Goal: Task Accomplishment & Management: Use online tool/utility

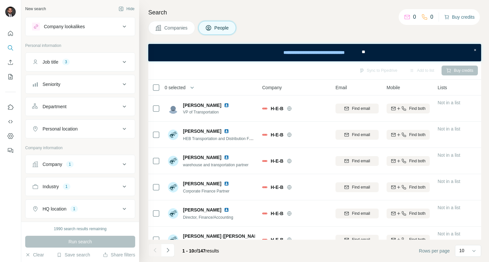
click at [463, 17] on button "Buy credits" at bounding box center [459, 16] width 30 height 9
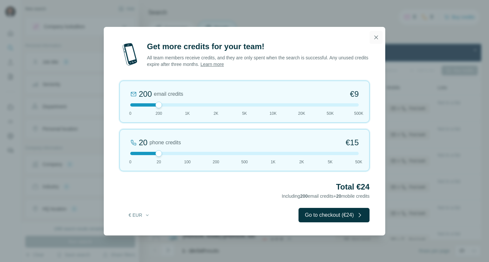
click at [378, 38] on icon "button" at bounding box center [376, 37] width 7 height 7
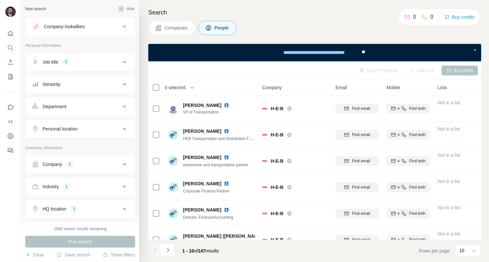
click at [181, 28] on span "Companies" at bounding box center [176, 28] width 24 height 7
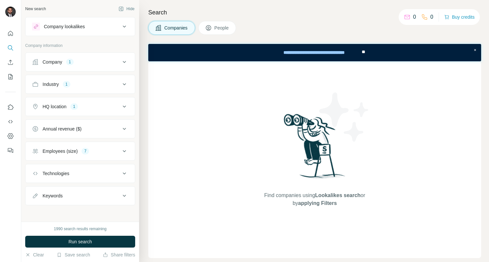
click at [181, 28] on span "Companies" at bounding box center [176, 28] width 24 height 7
click at [55, 62] on div "Company" at bounding box center [53, 62] width 20 height 7
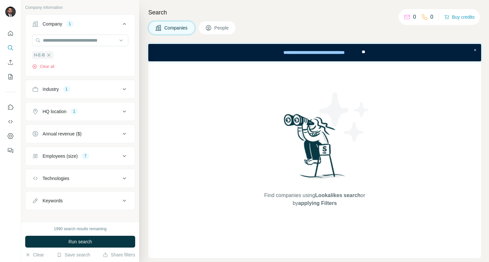
scroll to position [43, 0]
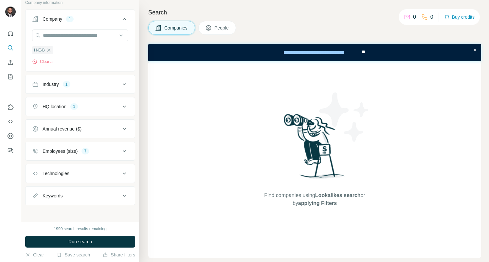
click at [120, 192] on icon at bounding box center [124, 196] width 8 height 8
click at [86, 208] on input "text" at bounding box center [73, 212] width 83 height 12
type input "**********"
click at [102, 246] on button "Run search" at bounding box center [80, 241] width 110 height 12
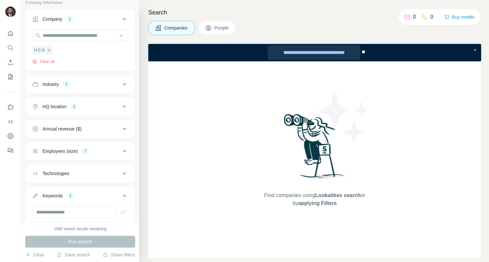
click at [322, 55] on div "**********" at bounding box center [314, 52] width 92 height 14
click at [459, 17] on button "Buy credits" at bounding box center [459, 16] width 30 height 9
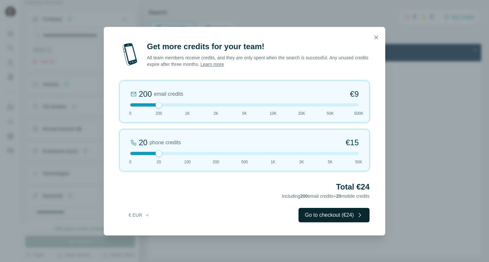
click at [349, 216] on button "Go to checkout (€24)" at bounding box center [334, 215] width 71 height 14
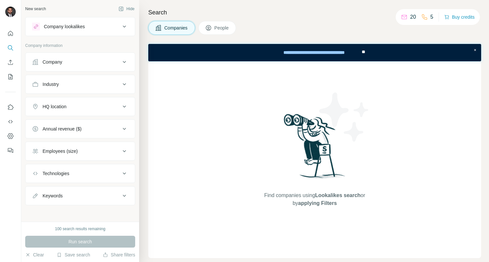
click at [51, 67] on button "Company" at bounding box center [80, 62] width 109 height 16
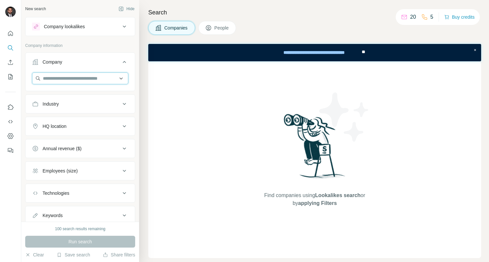
click at [52, 76] on input "text" at bounding box center [80, 78] width 96 height 12
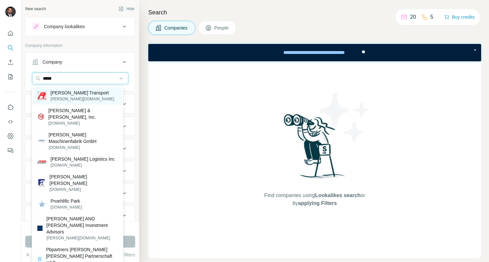
type input "*****"
click at [61, 92] on p "Roehl Transport" at bounding box center [82, 92] width 64 height 7
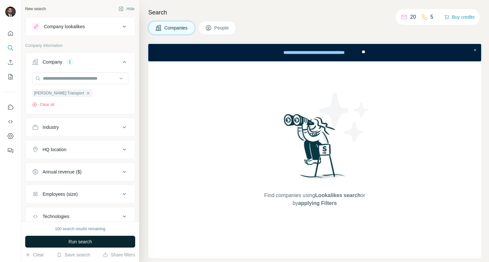
click at [83, 241] on span "Run search" at bounding box center [80, 241] width 24 height 7
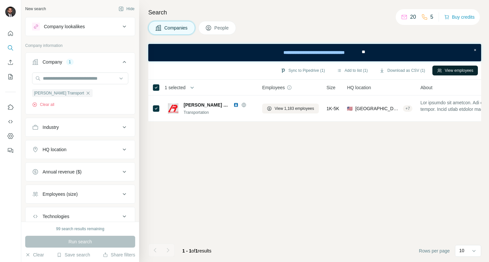
click at [454, 68] on button "View employees" at bounding box center [456, 70] width 46 height 10
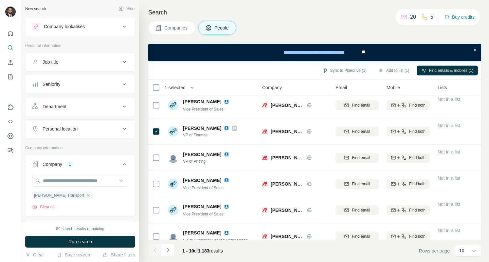
scroll to position [120, 0]
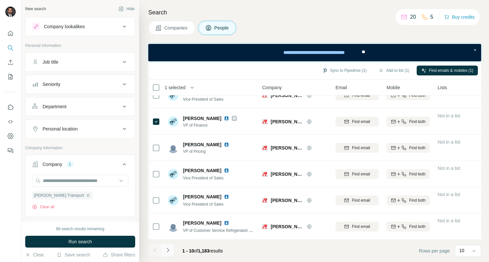
click at [168, 252] on icon "Navigate to next page" at bounding box center [168, 250] width 7 height 7
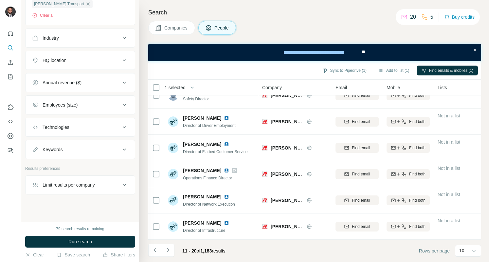
click at [54, 141] on button "Keywords" at bounding box center [80, 149] width 109 height 16
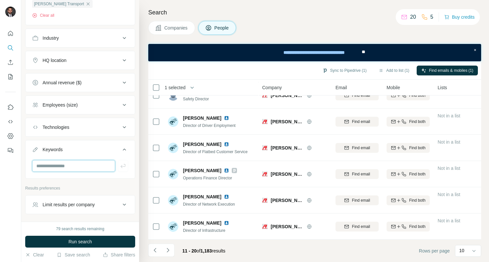
click at [48, 166] on input "text" at bounding box center [73, 166] width 83 height 12
type input "**********"
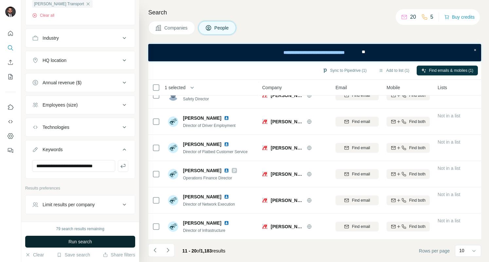
click at [70, 243] on span "Run search" at bounding box center [80, 241] width 24 height 7
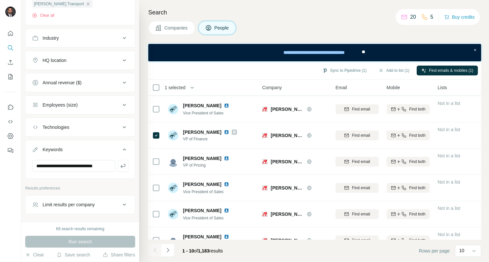
scroll to position [120, 0]
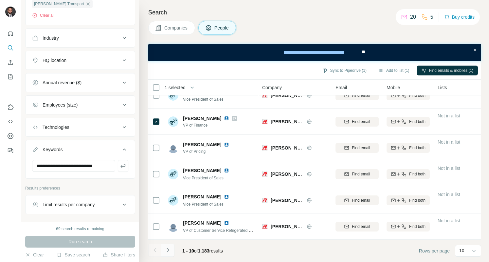
click at [170, 250] on icon "Navigate to next page" at bounding box center [168, 250] width 7 height 7
click at [170, 253] on button "Navigate to next page" at bounding box center [167, 249] width 13 height 13
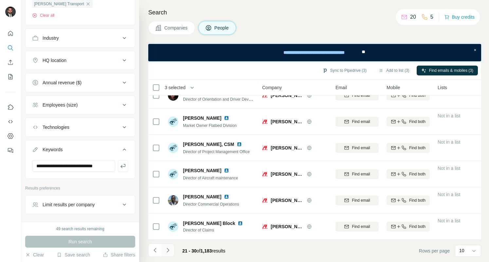
click at [170, 249] on icon "Navigate to next page" at bounding box center [168, 250] width 7 height 7
click at [169, 249] on icon "Navigate to next page" at bounding box center [168, 250] width 7 height 7
click at [168, 250] on icon "Navigate to next page" at bounding box center [168, 250] width 7 height 7
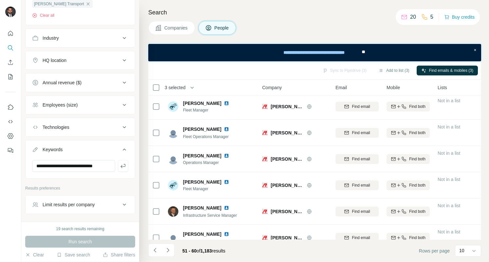
scroll to position [0, 0]
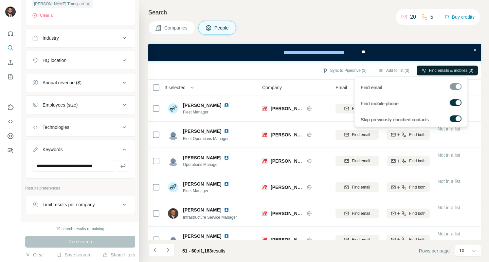
click at [448, 71] on span "Find emails & mobiles (3)" at bounding box center [451, 70] width 44 height 6
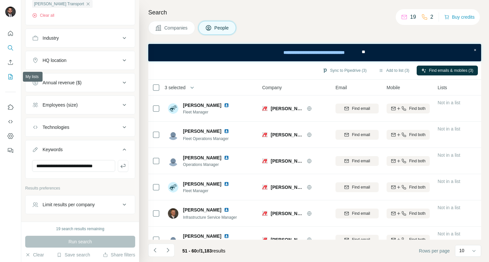
click at [11, 78] on icon "My lists" at bounding box center [10, 76] width 7 height 7
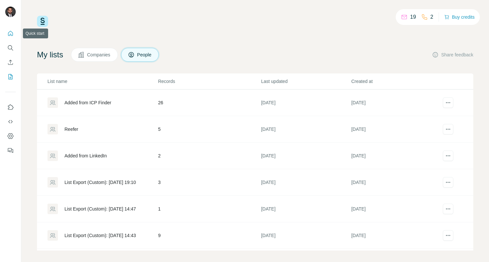
click at [10, 34] on icon "Quick start" at bounding box center [10, 33] width 5 height 5
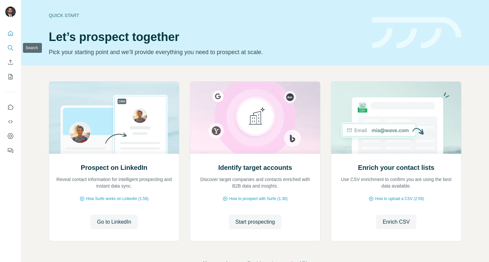
click at [10, 46] on icon "Search" at bounding box center [10, 48] width 7 height 7
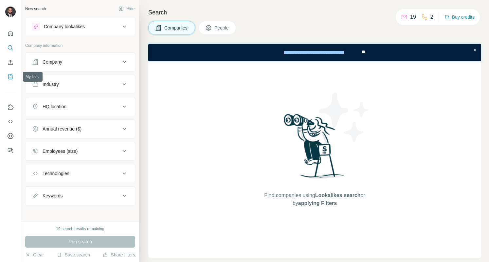
click at [10, 76] on icon "My lists" at bounding box center [10, 76] width 7 height 7
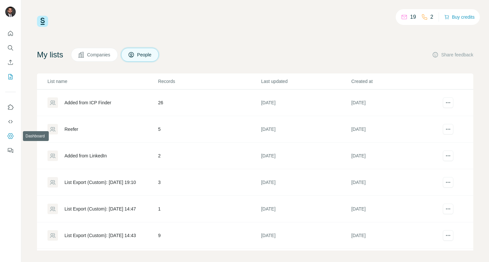
click at [9, 137] on icon "Dashboard" at bounding box center [10, 136] width 7 height 7
click at [9, 46] on icon "Search" at bounding box center [10, 48] width 7 height 7
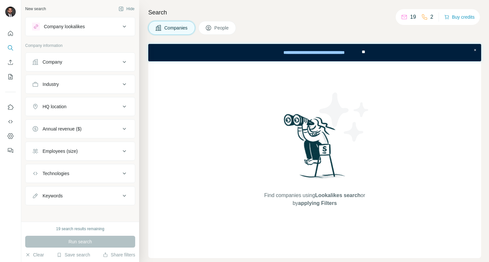
click at [125, 83] on icon at bounding box center [124, 84] width 8 height 8
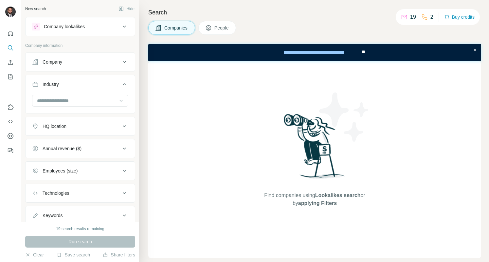
click at [125, 83] on button "Industry" at bounding box center [80, 85] width 109 height 18
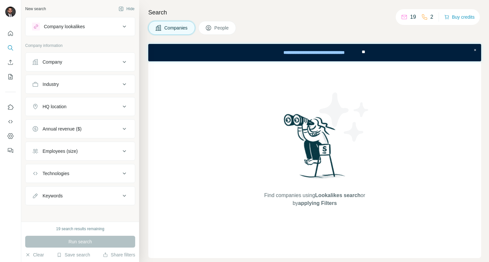
click at [60, 62] on div "Company" at bounding box center [53, 62] width 20 height 7
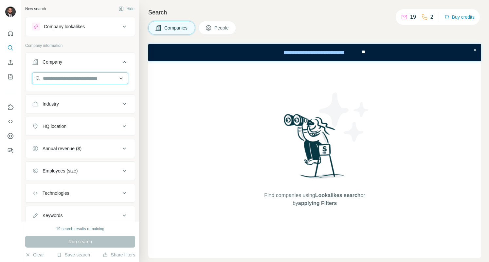
click at [60, 76] on input "text" at bounding box center [80, 78] width 96 height 12
type input "*****"
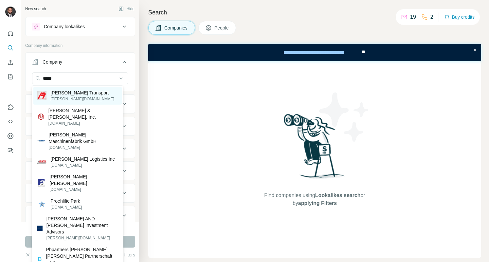
click at [61, 90] on p "Roehl Transport" at bounding box center [82, 92] width 64 height 7
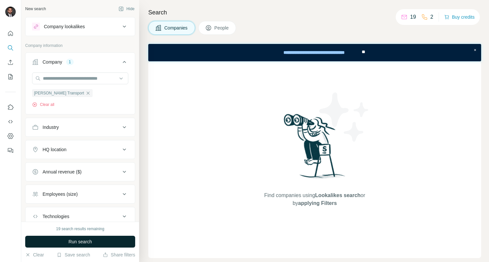
click at [79, 239] on span "Run search" at bounding box center [80, 241] width 24 height 7
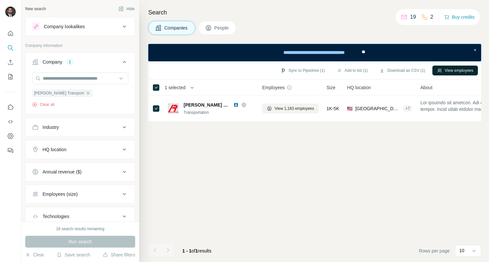
click at [443, 70] on button "View employees" at bounding box center [456, 70] width 46 height 10
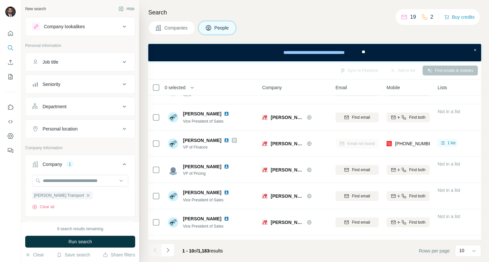
scroll to position [120, 0]
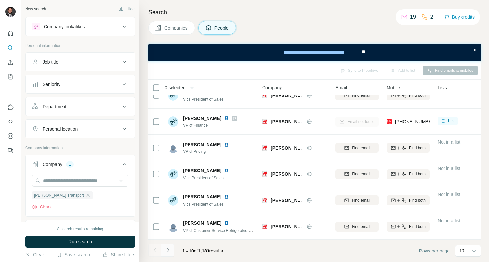
click at [168, 249] on icon "Navigate to next page" at bounding box center [168, 250] width 2 height 4
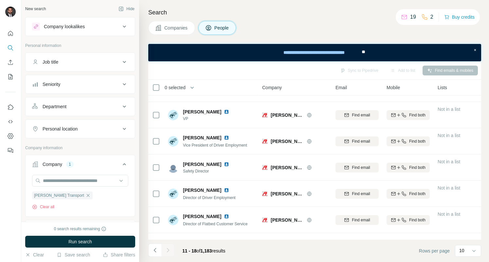
scroll to position [68, 0]
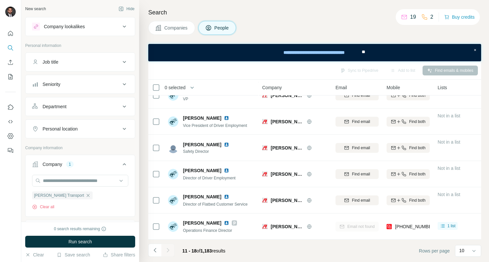
click at [174, 29] on span "Companies" at bounding box center [176, 28] width 24 height 7
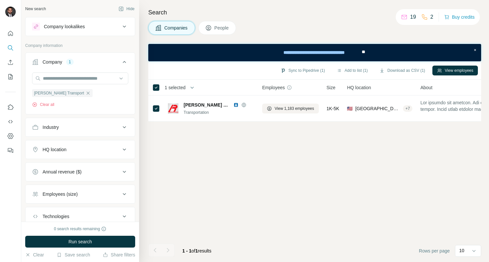
scroll to position [0, 0]
click at [85, 94] on icon "button" at bounding box center [87, 92] width 5 height 5
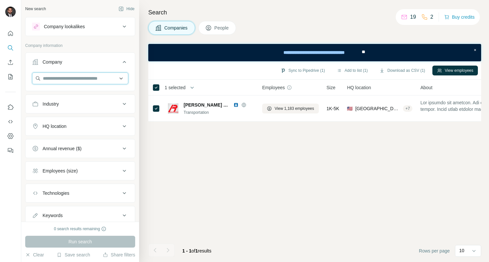
click at [61, 80] on input "text" at bounding box center [80, 78] width 96 height 12
type input "**********"
drag, startPoint x: 85, startPoint y: 78, endPoint x: 28, endPoint y: 78, distance: 57.6
click at [28, 78] on div "**********" at bounding box center [80, 80] width 109 height 17
type input "**********"
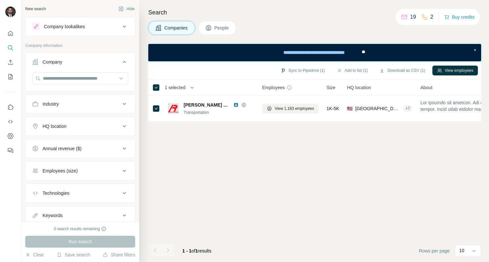
click at [159, 171] on div "Sync to Pipedrive (1) Add to list (1) Download as CSV (1) View employees 1 sele…" at bounding box center [314, 161] width 333 height 200
click at [37, 253] on button "Clear" at bounding box center [34, 254] width 19 height 7
click at [67, 78] on input "text" at bounding box center [80, 78] width 96 height 12
type input "******"
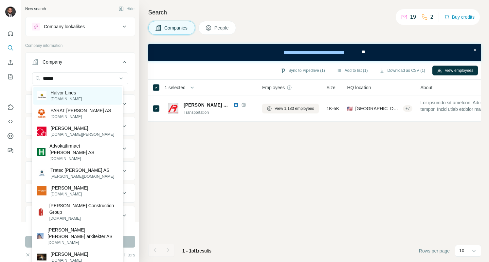
click at [64, 96] on p "halvorlines.com" at bounding box center [65, 99] width 31 height 6
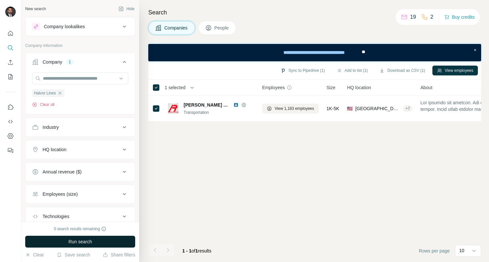
click at [66, 241] on button "Run search" at bounding box center [80, 241] width 110 height 12
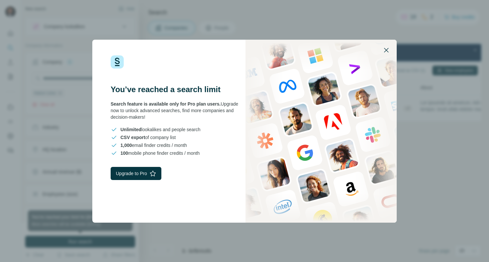
click at [386, 49] on icon "button" at bounding box center [386, 50] width 5 height 5
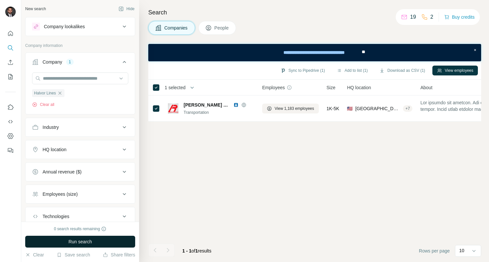
click at [101, 240] on button "Run search" at bounding box center [80, 241] width 110 height 12
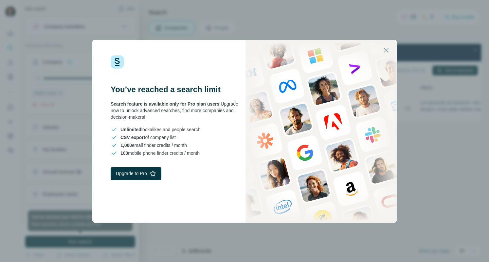
click at [386, 175] on img at bounding box center [321, 131] width 151 height 183
click at [386, 48] on icon "button" at bounding box center [386, 50] width 8 height 8
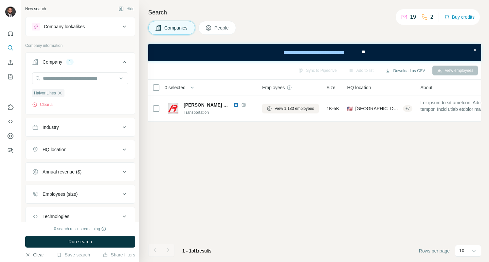
click at [33, 254] on button "Clear" at bounding box center [34, 254] width 19 height 7
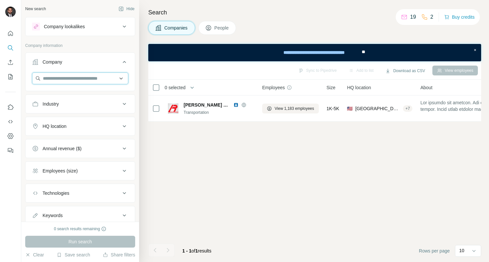
click at [62, 78] on input "text" at bounding box center [80, 78] width 96 height 12
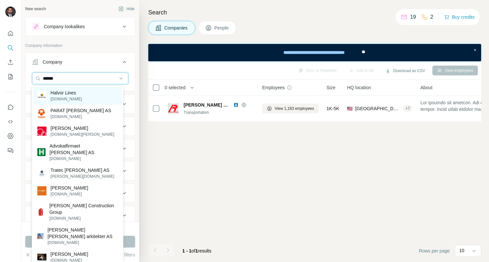
type input "******"
click at [63, 91] on p "Halvor Lines" at bounding box center [65, 92] width 31 height 7
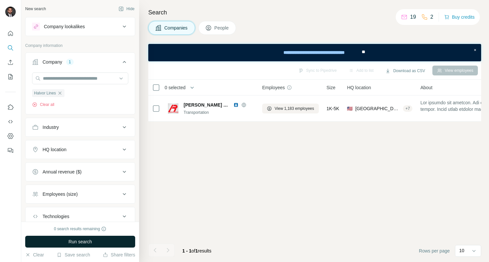
click at [76, 242] on span "Run search" at bounding box center [80, 241] width 24 height 7
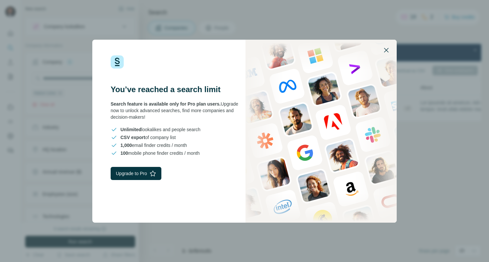
click at [386, 52] on icon "button" at bounding box center [386, 50] width 8 height 8
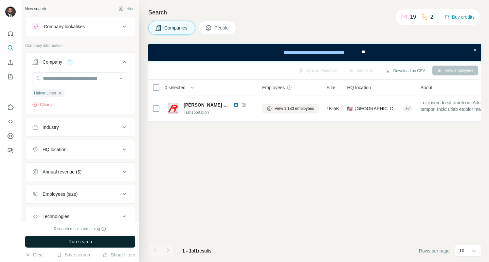
click at [66, 240] on button "Run search" at bounding box center [80, 241] width 110 height 12
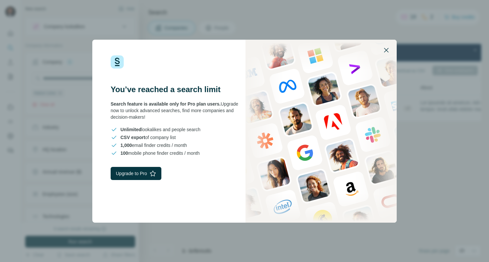
click at [387, 50] on icon "button" at bounding box center [386, 50] width 5 height 5
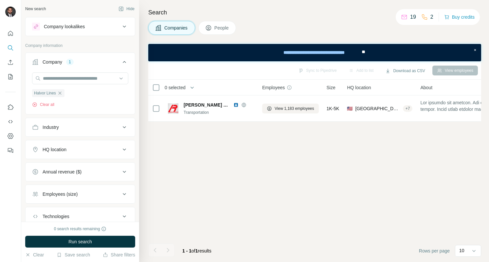
click at [221, 32] on button "People" at bounding box center [217, 28] width 38 height 14
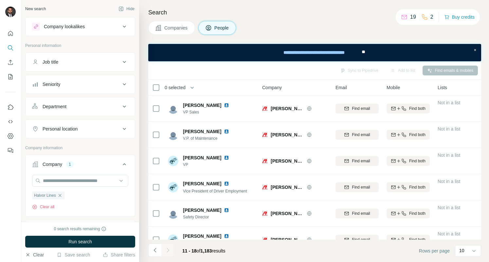
click at [34, 255] on button "Clear" at bounding box center [34, 254] width 19 height 7
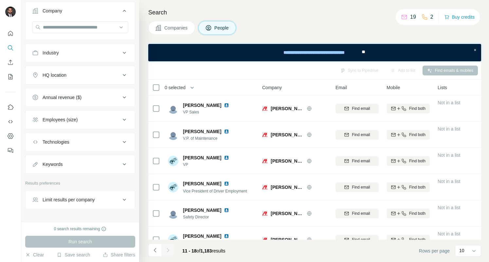
scroll to position [168, 0]
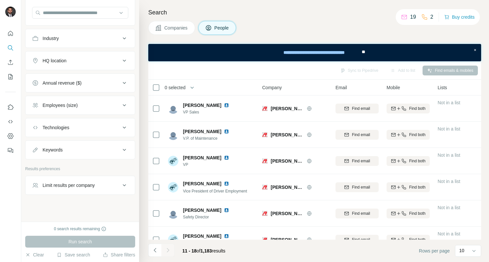
click at [53, 149] on div "Keywords" at bounding box center [53, 149] width 20 height 7
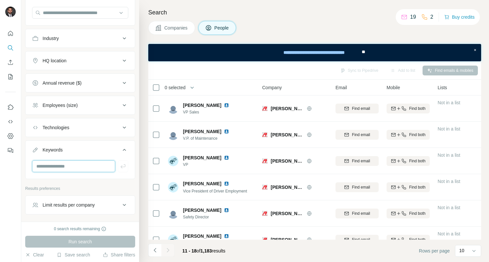
click at [52, 163] on input "text" at bounding box center [73, 166] width 83 height 12
type input "******"
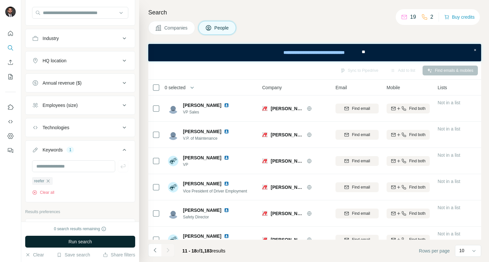
click at [83, 240] on span "Run search" at bounding box center [80, 241] width 24 height 7
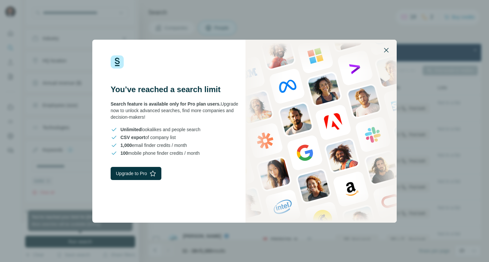
click at [387, 51] on icon "button" at bounding box center [386, 50] width 5 height 5
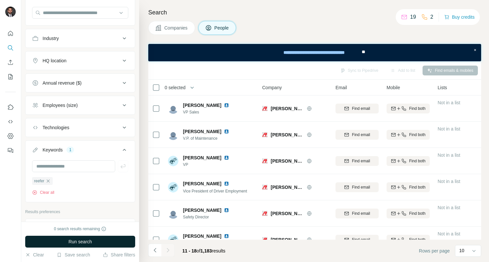
click at [54, 35] on div "Industry" at bounding box center [51, 38] width 16 height 7
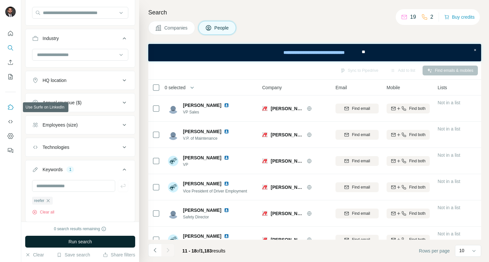
click at [10, 107] on icon "Use Surfe on LinkedIn" at bounding box center [10, 107] width 7 height 7
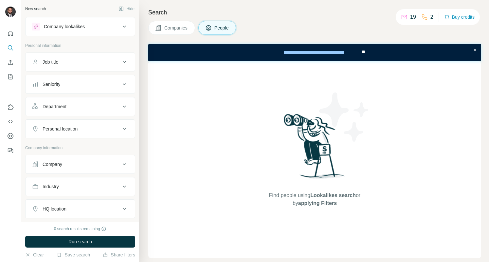
click at [61, 163] on div "Company" at bounding box center [53, 164] width 20 height 7
click at [59, 178] on input "text" at bounding box center [80, 181] width 96 height 12
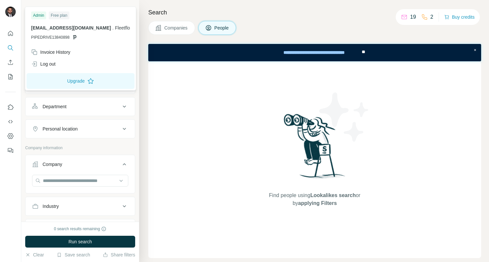
click at [9, 12] on img at bounding box center [10, 12] width 10 height 10
click at [232, 141] on div "Find people using Lookalikes search or by applying Filters" at bounding box center [314, 159] width 333 height 196
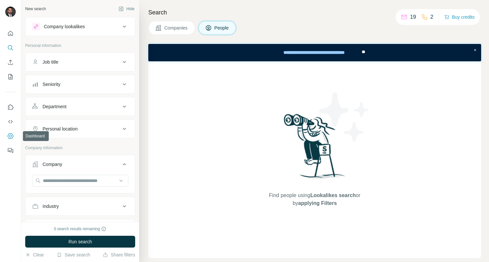
click at [9, 136] on icon "Dashboard" at bounding box center [10, 136] width 3 height 3
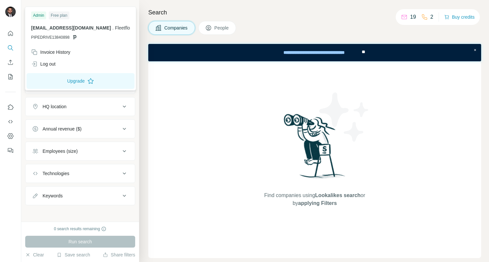
click at [14, 8] on img at bounding box center [10, 12] width 10 height 10
click at [48, 62] on div "Log out" at bounding box center [43, 64] width 25 height 7
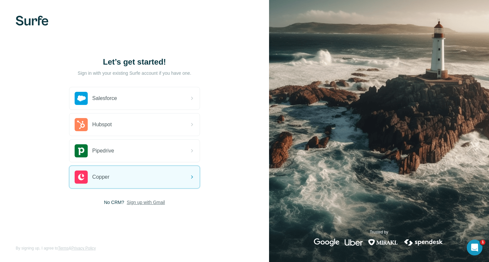
click at [147, 202] on span "Sign up with Gmail" at bounding box center [146, 202] width 38 height 7
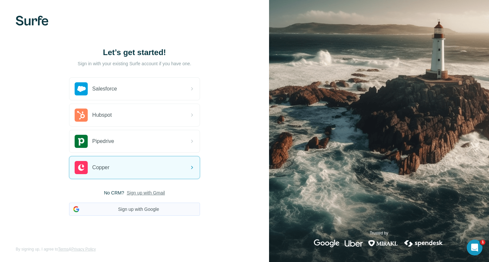
click at [142, 211] on button "Sign up with Google" at bounding box center [134, 208] width 131 height 13
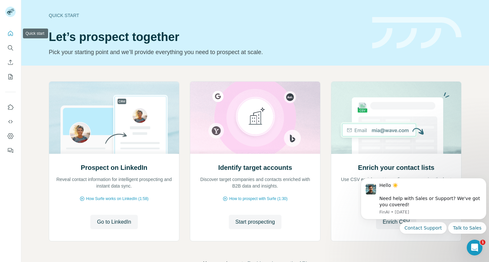
click at [12, 36] on icon "Quick start" at bounding box center [10, 33] width 7 height 7
click at [10, 48] on icon "Search" at bounding box center [10, 48] width 7 height 7
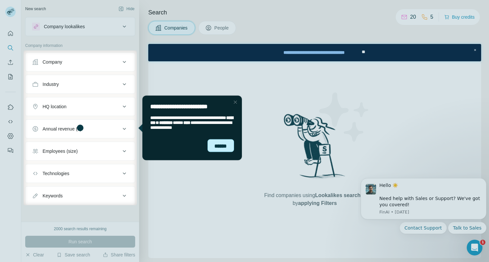
click at [227, 148] on div "******" at bounding box center [220, 145] width 27 height 13
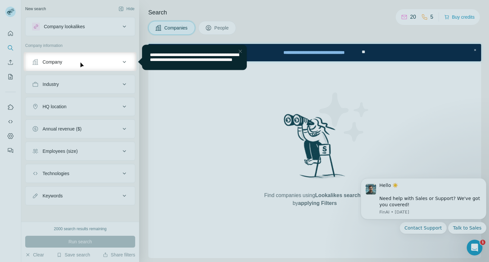
click at [240, 53] on div "Close Step" at bounding box center [240, 51] width 8 height 8
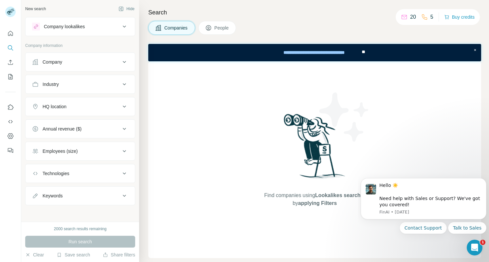
click at [56, 65] on div "Company" at bounding box center [53, 62] width 20 height 7
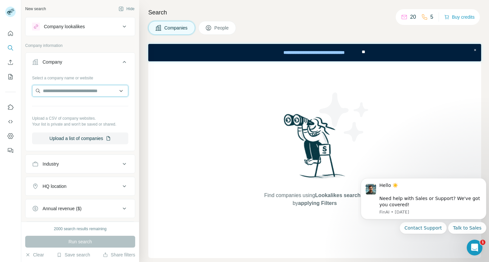
click at [68, 92] on input "text" at bounding box center [80, 91] width 96 height 12
type input "**********"
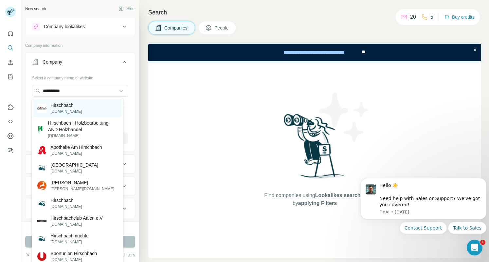
click at [62, 103] on p "Hirschbach" at bounding box center [65, 105] width 31 height 7
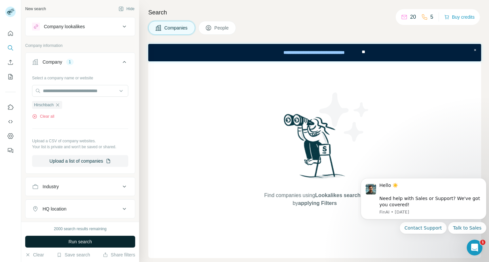
click at [75, 240] on span "Run search" at bounding box center [80, 241] width 24 height 7
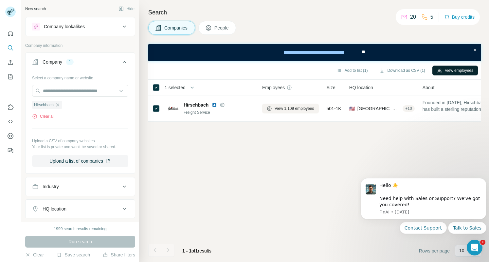
click at [440, 68] on button "View employees" at bounding box center [456, 70] width 46 height 10
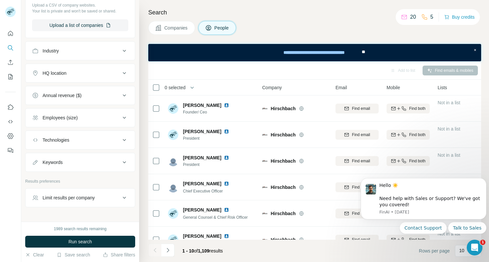
scroll to position [250, 0]
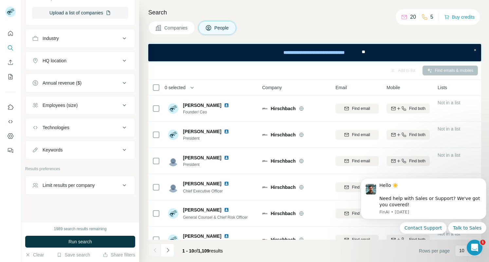
click at [63, 148] on div "Keywords" at bounding box center [53, 149] width 20 height 7
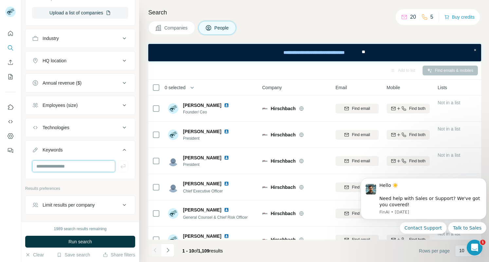
click at [61, 161] on input "text" at bounding box center [73, 166] width 83 height 12
type input "**********"
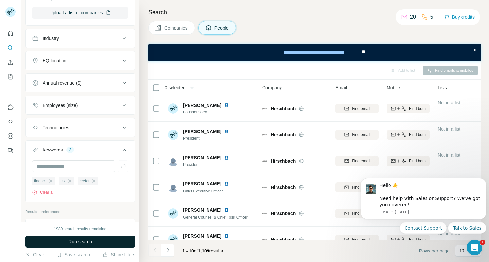
click at [93, 241] on button "Run search" at bounding box center [80, 241] width 110 height 12
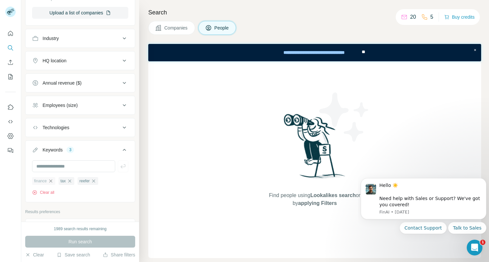
click at [52, 179] on icon "button" at bounding box center [50, 180] width 5 height 5
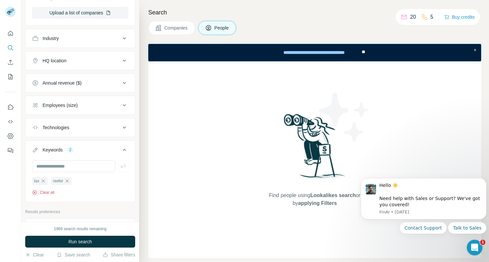
click at [37, 190] on icon "button" at bounding box center [34, 192] width 5 height 5
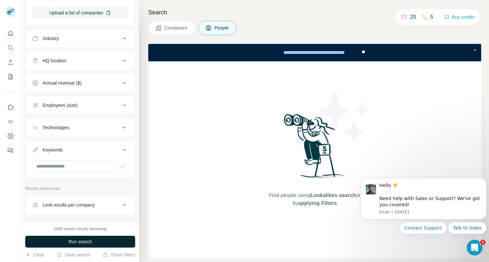
click at [84, 241] on span "Run search" at bounding box center [80, 241] width 24 height 7
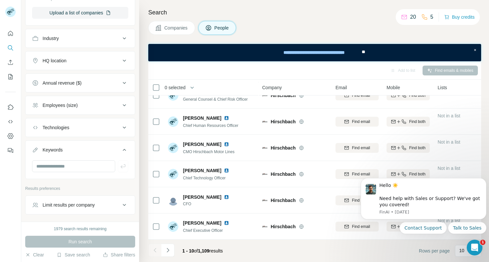
scroll to position [120, 0]
click at [171, 250] on icon "Navigate to next page" at bounding box center [168, 250] width 7 height 7
click at [484, 180] on icon "Dismiss notification" at bounding box center [485, 180] width 4 height 4
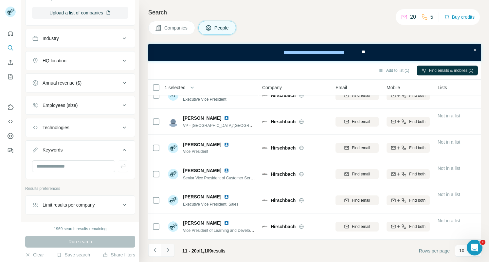
click at [171, 252] on icon "Navigate to next page" at bounding box center [168, 250] width 7 height 7
click at [171, 248] on button "Navigate to next page" at bounding box center [167, 249] width 13 height 13
click at [170, 251] on icon "Navigate to next page" at bounding box center [168, 250] width 7 height 7
click at [170, 250] on icon "Navigate to next page" at bounding box center [168, 250] width 7 height 7
click at [168, 250] on icon "Navigate to next page" at bounding box center [168, 250] width 2 height 4
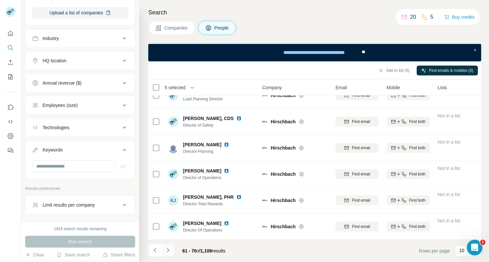
click at [169, 249] on icon "Navigate to next page" at bounding box center [168, 250] width 7 height 7
click at [172, 249] on button "Navigate to next page" at bounding box center [167, 249] width 13 height 13
click at [166, 251] on icon "Navigate to next page" at bounding box center [168, 250] width 7 height 7
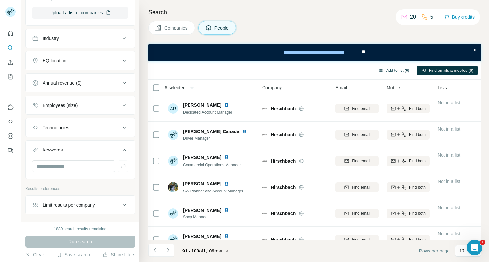
click at [393, 70] on button "Add to list (6)" at bounding box center [394, 70] width 40 height 10
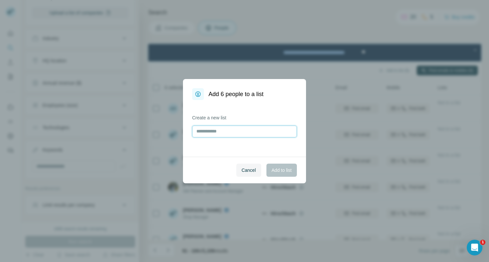
click at [231, 132] on input "text" at bounding box center [244, 131] width 105 height 12
type input "**********"
click at [287, 169] on span "Add to list" at bounding box center [282, 170] width 20 height 7
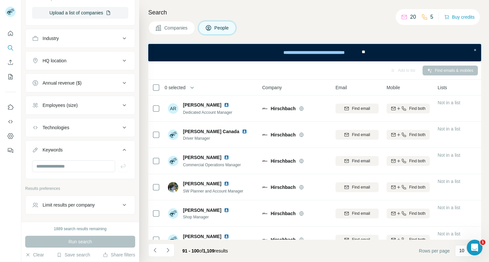
click at [105, 251] on button "Close" at bounding box center [107, 257] width 21 height 12
click at [27, 255] on icon "button" at bounding box center [27, 254] width 5 height 5
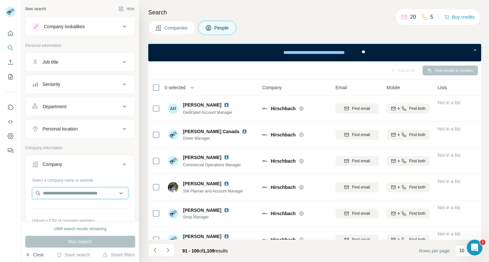
click at [56, 193] on input "text" at bounding box center [80, 193] width 96 height 12
type input "**********"
click at [67, 208] on div "Type to search" at bounding box center [77, 206] width 88 height 13
click at [79, 192] on input "text" at bounding box center [80, 193] width 96 height 12
type input "******"
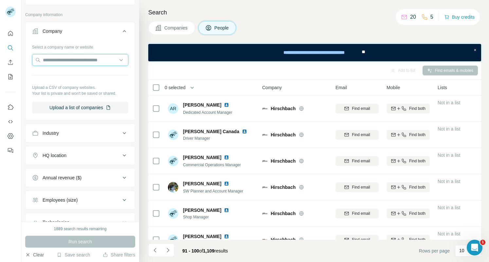
scroll to position [134, 0]
click at [83, 57] on input "text" at bounding box center [80, 59] width 96 height 12
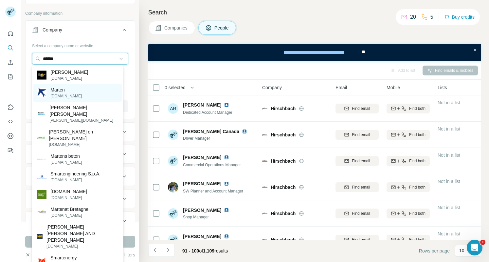
type input "******"
click at [56, 92] on p "Marten" at bounding box center [65, 89] width 31 height 7
click at [56, 92] on div "Select a company name or website Upload a CSV of company websites. Your list is…" at bounding box center [80, 76] width 96 height 72
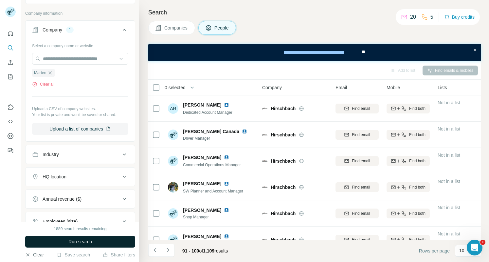
click at [78, 242] on span "Run search" at bounding box center [80, 241] width 24 height 7
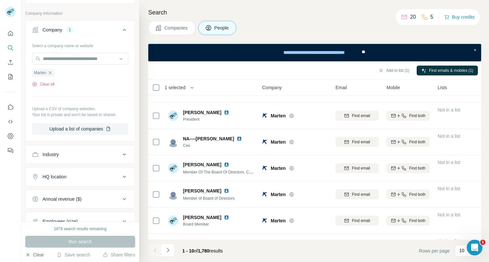
scroll to position [120, 0]
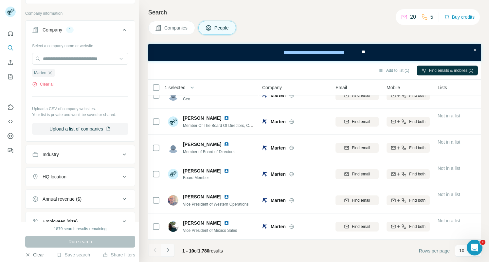
click at [169, 249] on icon "Navigate to next page" at bounding box center [168, 250] width 7 height 7
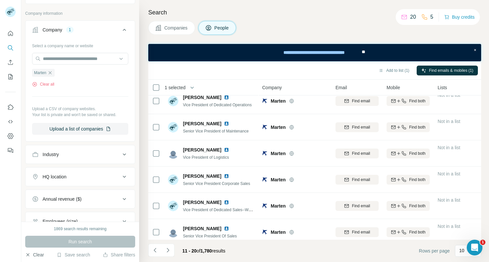
scroll to position [0, 0]
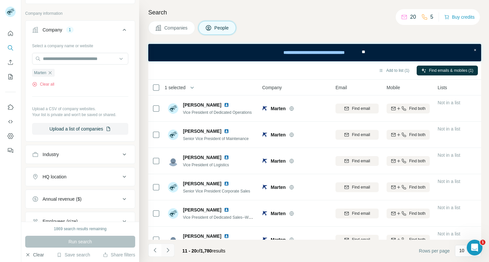
click at [170, 251] on icon "Navigate to next page" at bounding box center [168, 250] width 7 height 7
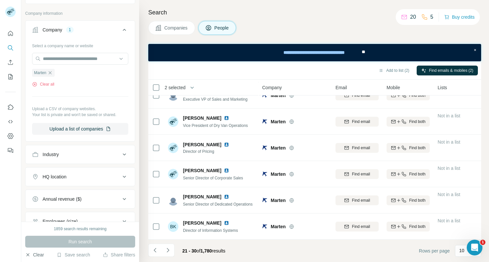
scroll to position [120, 0]
click at [169, 251] on icon "Navigate to next page" at bounding box center [168, 250] width 7 height 7
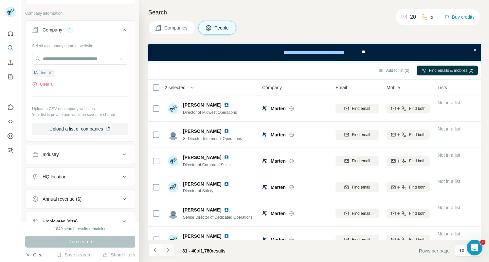
click at [171, 251] on button "Navigate to next page" at bounding box center [167, 249] width 13 height 13
click at [171, 248] on icon "Navigate to next page" at bounding box center [168, 250] width 7 height 7
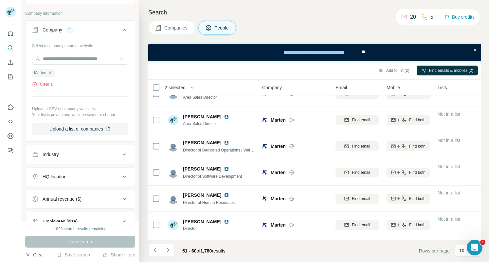
scroll to position [67, 0]
drag, startPoint x: 481, startPoint y: 122, endPoint x: 482, endPoint y: 129, distance: 7.2
click at [482, 129] on div "Search Companies People Add to list (2) Find emails & mobiles (2) 2 selected Pe…" at bounding box center [314, 131] width 350 height 262
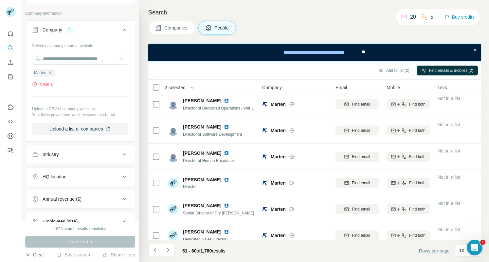
scroll to position [120, 0]
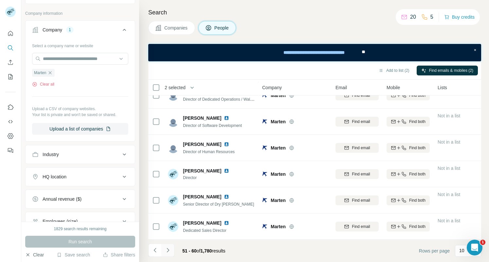
click at [173, 250] on button "Navigate to next page" at bounding box center [167, 249] width 13 height 13
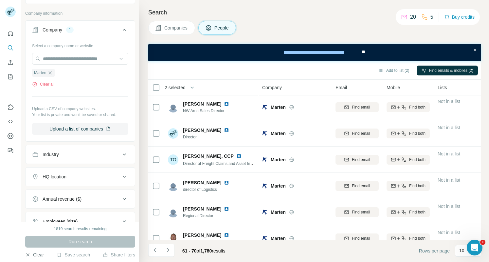
scroll to position [0, 0]
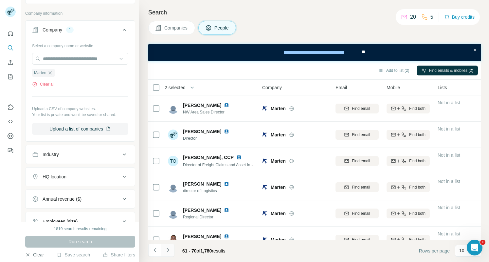
click at [169, 249] on icon "Navigate to next page" at bounding box center [168, 250] width 7 height 7
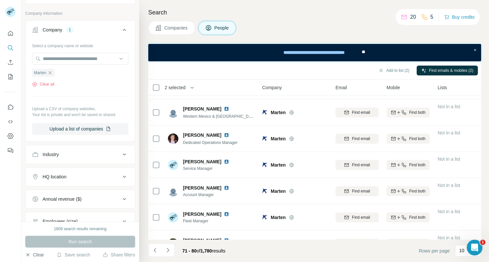
scroll to position [120, 0]
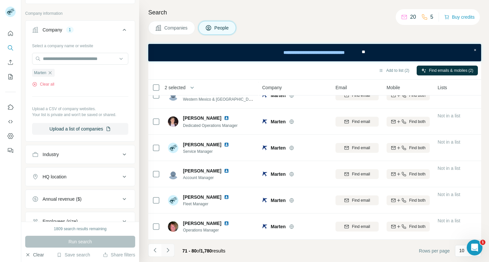
click at [168, 251] on icon "Navigate to next page" at bounding box center [168, 250] width 2 height 4
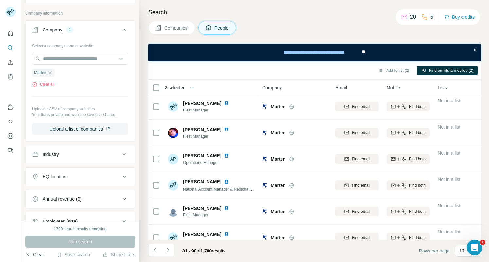
scroll to position [0, 0]
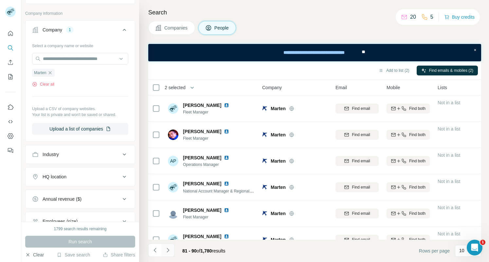
click at [170, 250] on icon "Navigate to next page" at bounding box center [168, 250] width 7 height 7
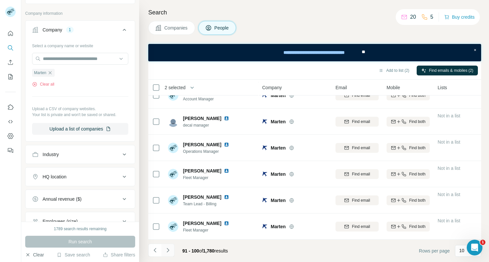
click at [167, 250] on icon "Navigate to next page" at bounding box center [168, 250] width 7 height 7
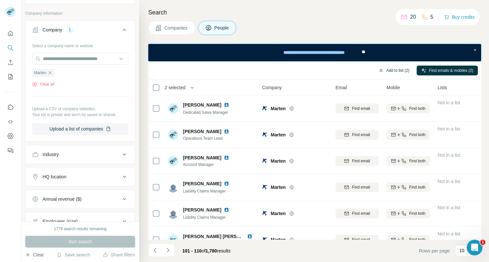
click at [397, 70] on button "Add to list (2)" at bounding box center [394, 70] width 40 height 10
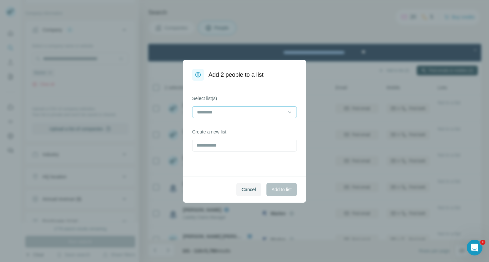
click at [227, 114] on input at bounding box center [240, 111] width 88 height 7
click at [209, 129] on p "reefer harz" at bounding box center [209, 126] width 22 height 7
click at [276, 191] on span "Add to list" at bounding box center [282, 189] width 20 height 7
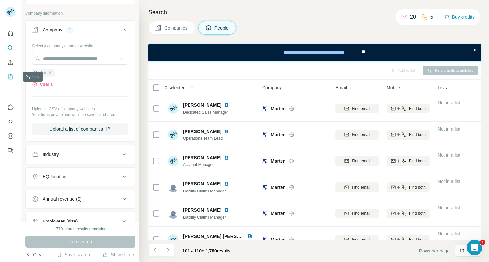
click at [9, 77] on icon "My lists" at bounding box center [10, 76] width 7 height 7
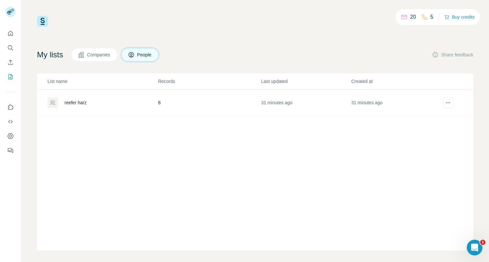
click at [76, 104] on div "reefer harz" at bounding box center [76, 102] width 22 height 7
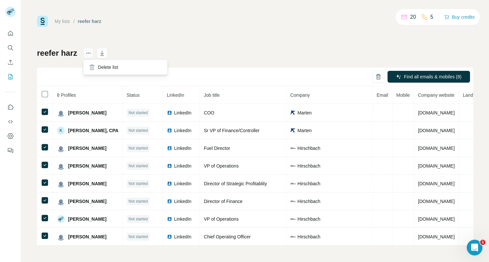
click at [86, 54] on icon "actions" at bounding box center [88, 53] width 7 height 7
click at [102, 55] on icon "button" at bounding box center [102, 53] width 7 height 7
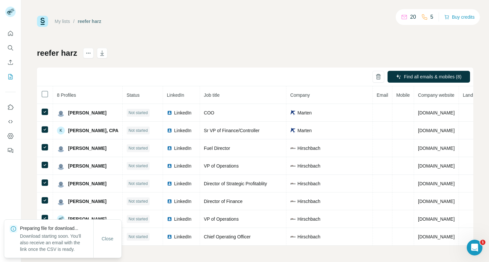
click at [446, 40] on div "My lists / reefer harz 20 5 Buy credits reefer harz Find all emails & mobiles (…" at bounding box center [255, 131] width 436 height 230
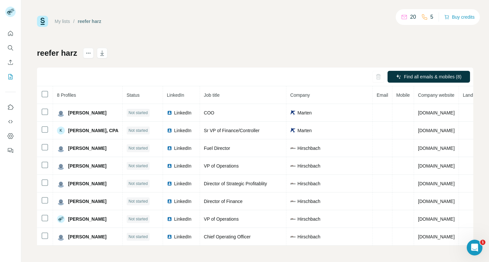
scroll to position [0, 59]
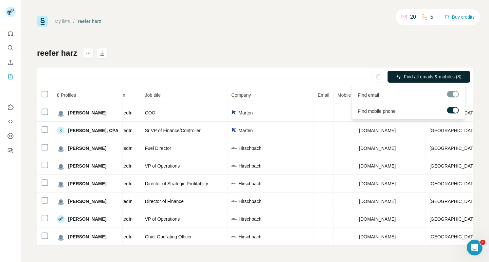
click at [415, 76] on span "Find all emails & mobiles (8)" at bounding box center [433, 76] width 58 height 7
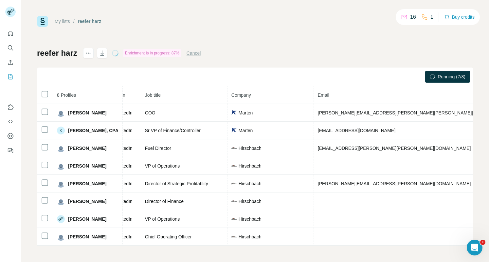
scroll to position [2, 0]
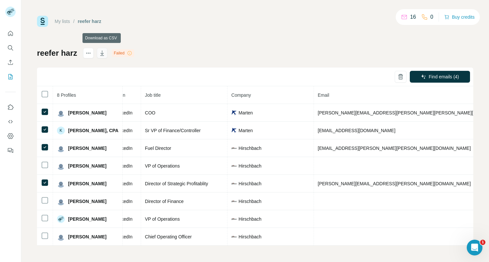
click at [103, 52] on icon "button" at bounding box center [102, 53] width 7 height 7
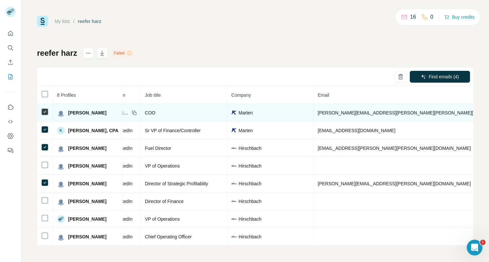
click at [338, 112] on span "[PERSON_NAME][EMAIL_ADDRESS][PERSON_NAME][PERSON_NAME][DOMAIN_NAME]" at bounding box center [413, 112] width 191 height 5
copy span "[PERSON_NAME][EMAIL_ADDRESS][PERSON_NAME][PERSON_NAME][DOMAIN_NAME]"
